Goal: Task Accomplishment & Management: Use online tool/utility

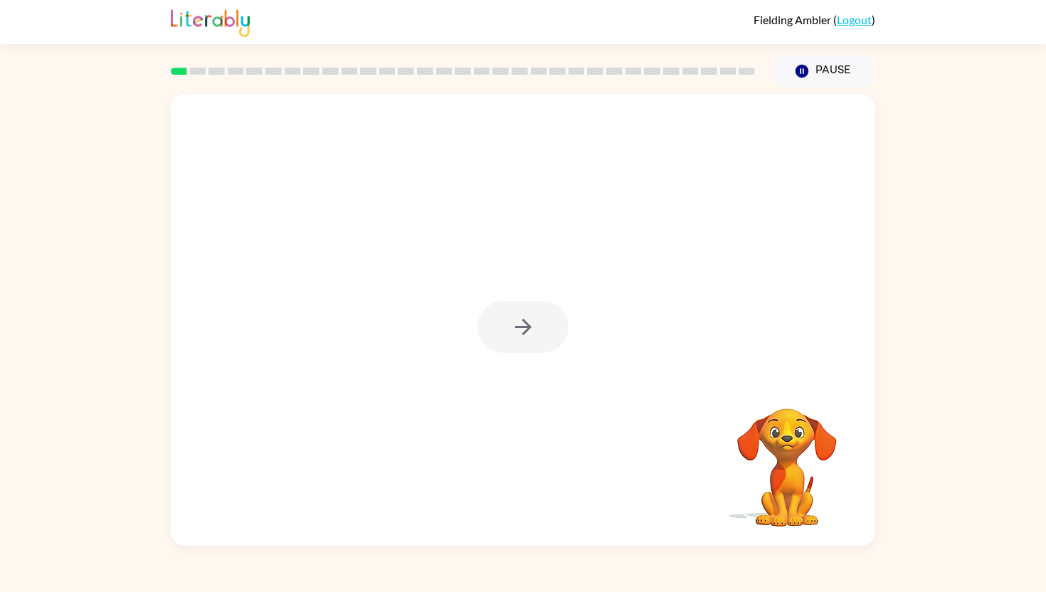
click at [525, 327] on div at bounding box center [522, 327] width 91 height 52
click at [525, 327] on icon "button" at bounding box center [522, 327] width 16 height 16
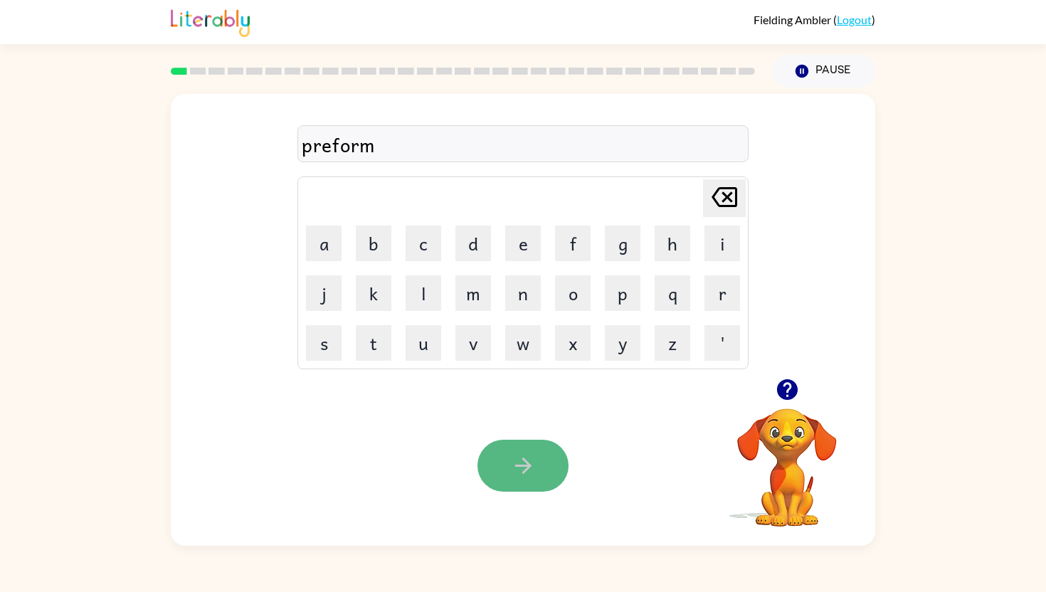
click at [520, 460] on icon "button" at bounding box center [523, 465] width 25 height 25
click at [519, 470] on icon "button" at bounding box center [523, 465] width 25 height 25
click at [527, 471] on icon "button" at bounding box center [523, 465] width 25 height 25
click at [522, 462] on icon "button" at bounding box center [523, 465] width 25 height 25
click at [527, 472] on icon "button" at bounding box center [523, 465] width 25 height 25
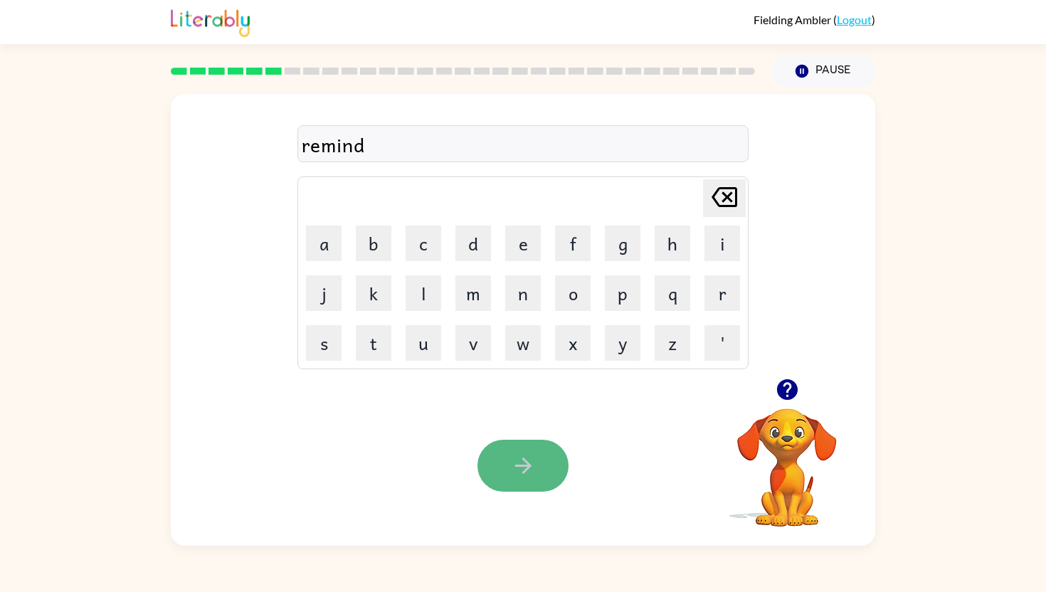
click at [536, 465] on button "button" at bounding box center [522, 466] width 91 height 52
click at [541, 470] on button "button" at bounding box center [522, 466] width 91 height 52
click at [546, 467] on button "button" at bounding box center [522, 466] width 91 height 52
click at [531, 459] on icon "button" at bounding box center [523, 465] width 25 height 25
click at [529, 460] on icon "button" at bounding box center [523, 465] width 25 height 25
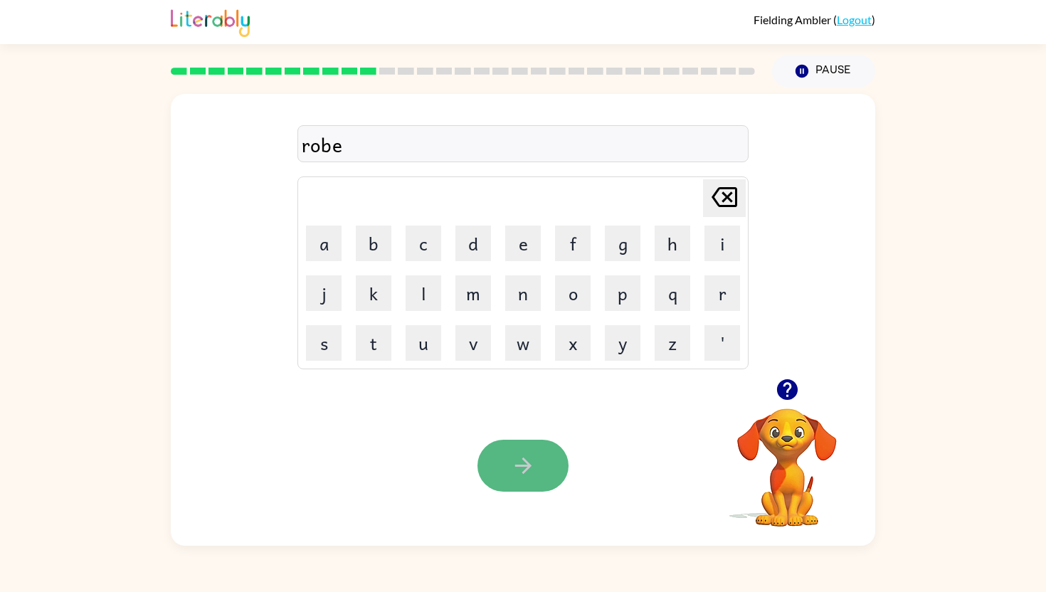
click at [539, 462] on button "button" at bounding box center [522, 466] width 91 height 52
click at [529, 465] on icon "button" at bounding box center [522, 465] width 16 height 16
click at [512, 460] on icon "button" at bounding box center [523, 465] width 25 height 25
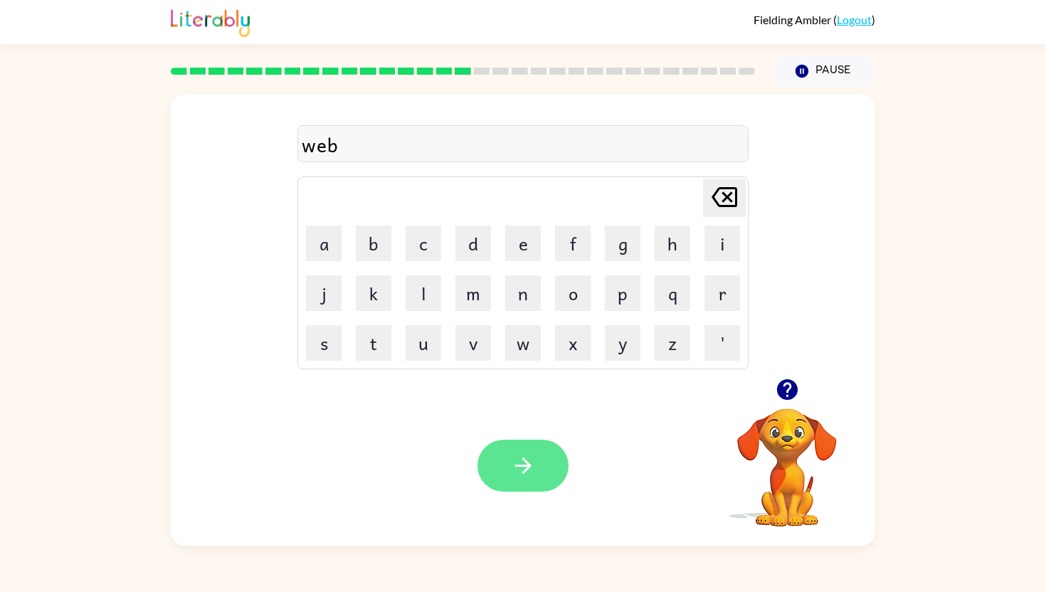
click at [512, 460] on icon "button" at bounding box center [523, 465] width 25 height 25
click at [538, 459] on button "button" at bounding box center [522, 466] width 91 height 52
click at [540, 453] on button "button" at bounding box center [522, 466] width 91 height 52
click at [541, 459] on button "button" at bounding box center [522, 466] width 91 height 52
click at [536, 450] on button "button" at bounding box center [522, 466] width 91 height 52
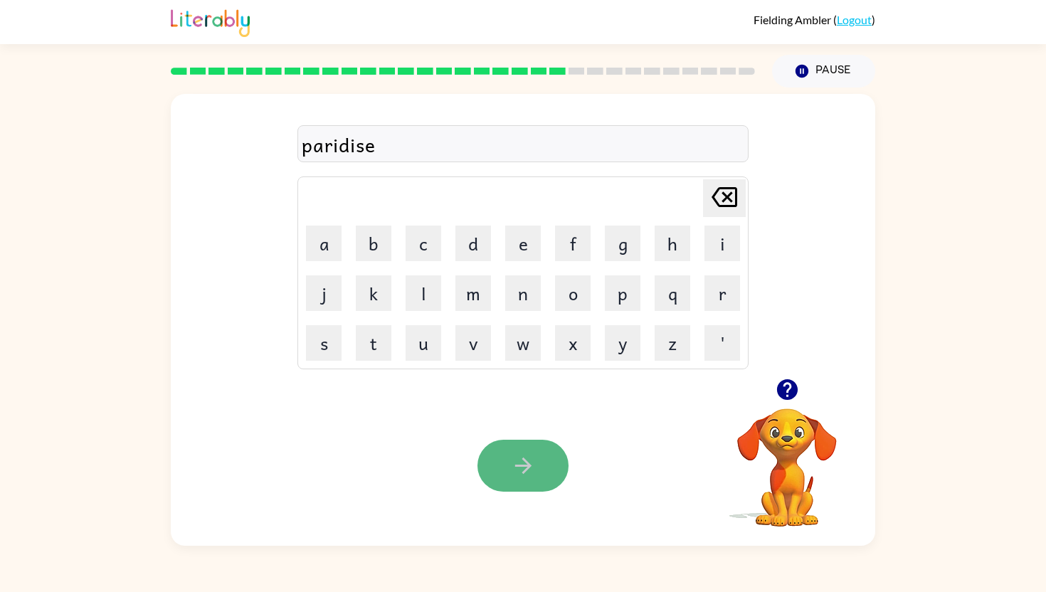
click at [536, 459] on button "button" at bounding box center [522, 466] width 91 height 52
click at [531, 470] on icon "button" at bounding box center [523, 465] width 25 height 25
click at [536, 461] on button "button" at bounding box center [522, 466] width 91 height 52
click at [531, 460] on icon "button" at bounding box center [523, 465] width 25 height 25
click at [524, 462] on icon "button" at bounding box center [523, 465] width 25 height 25
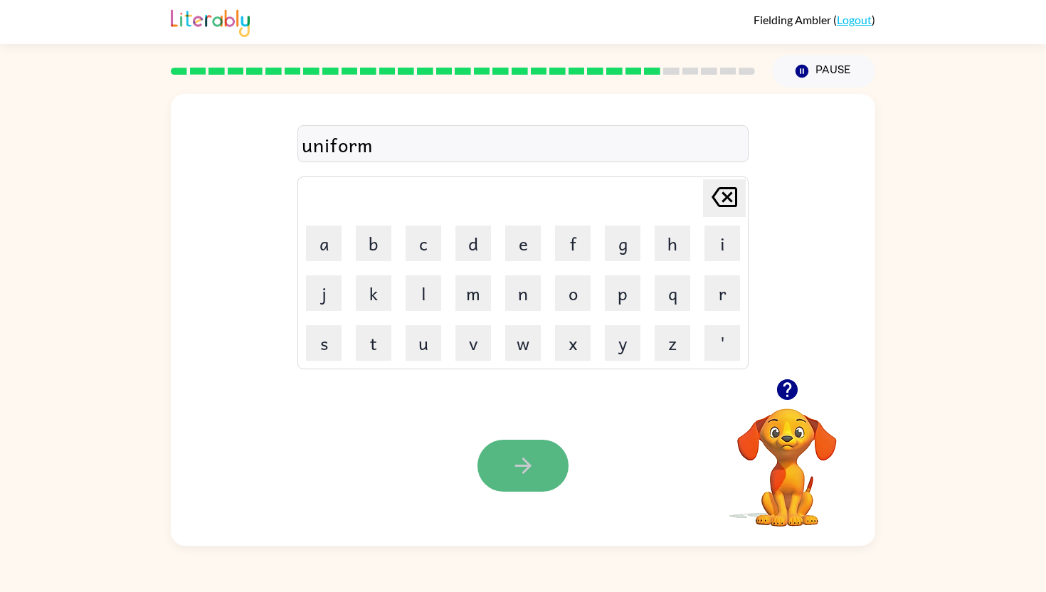
click at [526, 473] on icon "button" at bounding box center [523, 465] width 25 height 25
click at [526, 470] on icon "button" at bounding box center [522, 465] width 16 height 16
